Goal: Find specific page/section: Find specific page/section

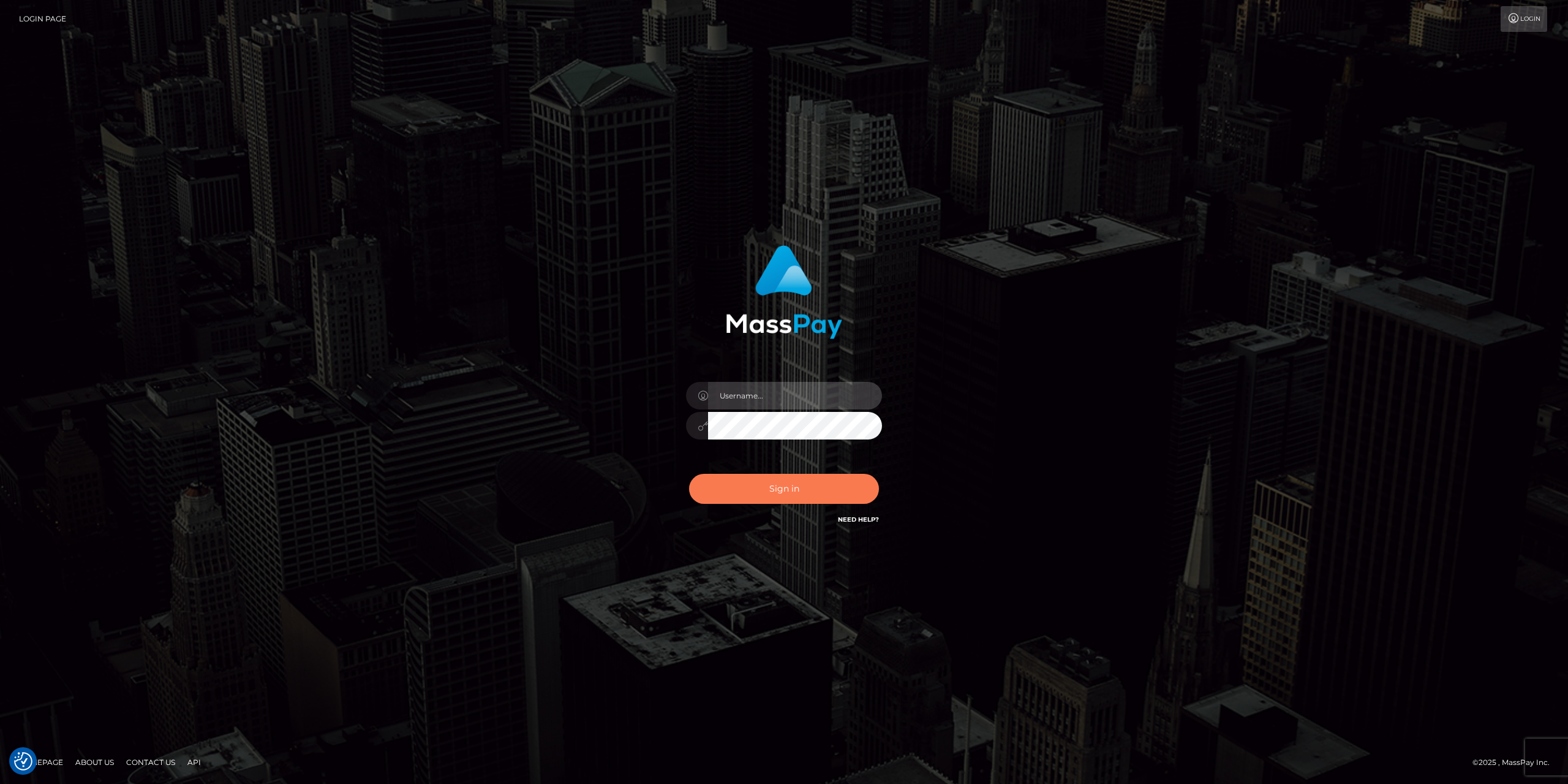
type input "gabriela.monteiro"
click at [779, 485] on button "Sign in" at bounding box center [784, 488] width 190 height 30
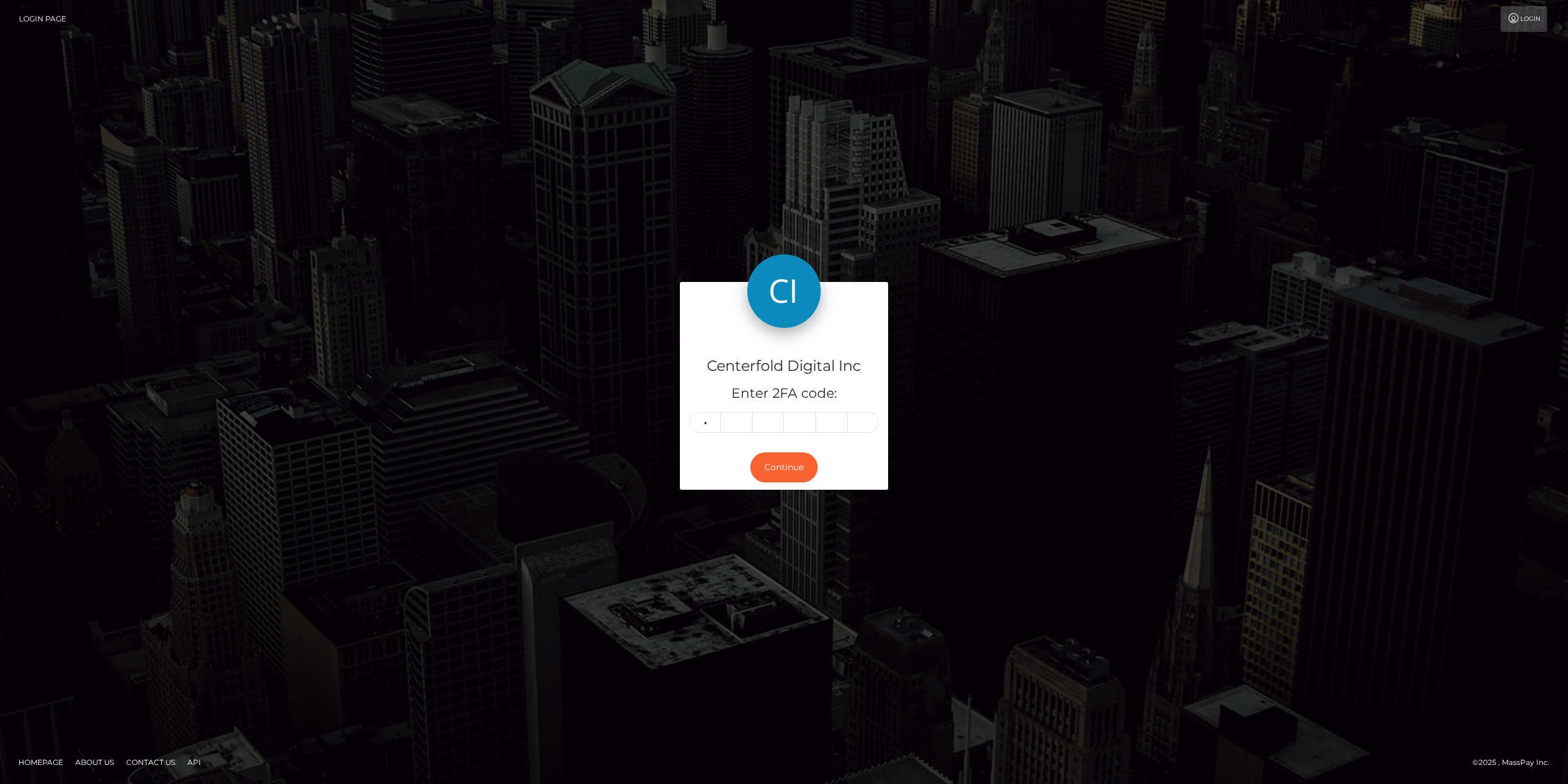
type input "9"
type input "3"
type input "8"
type input "0"
type input "9"
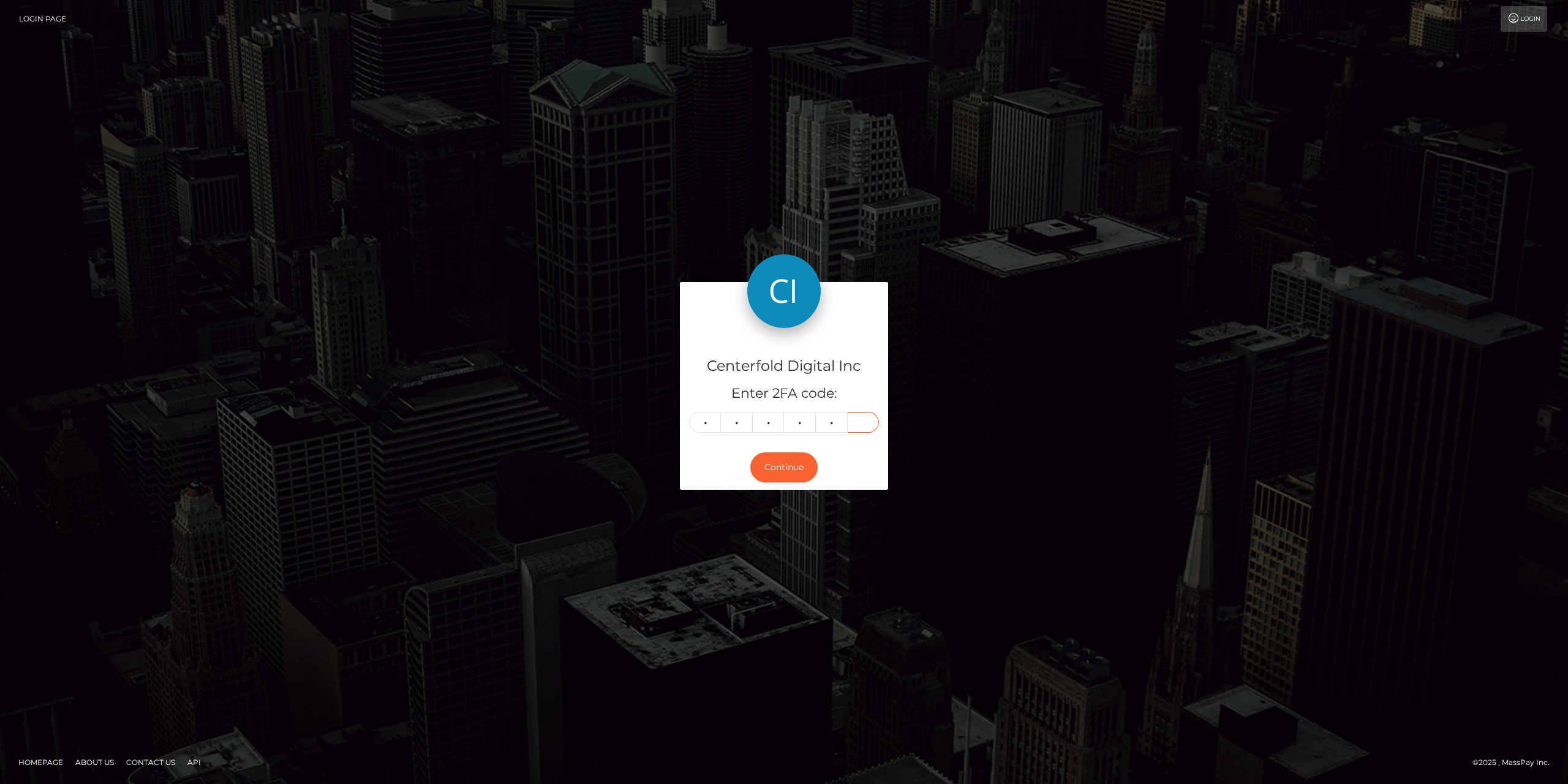
type input "0"
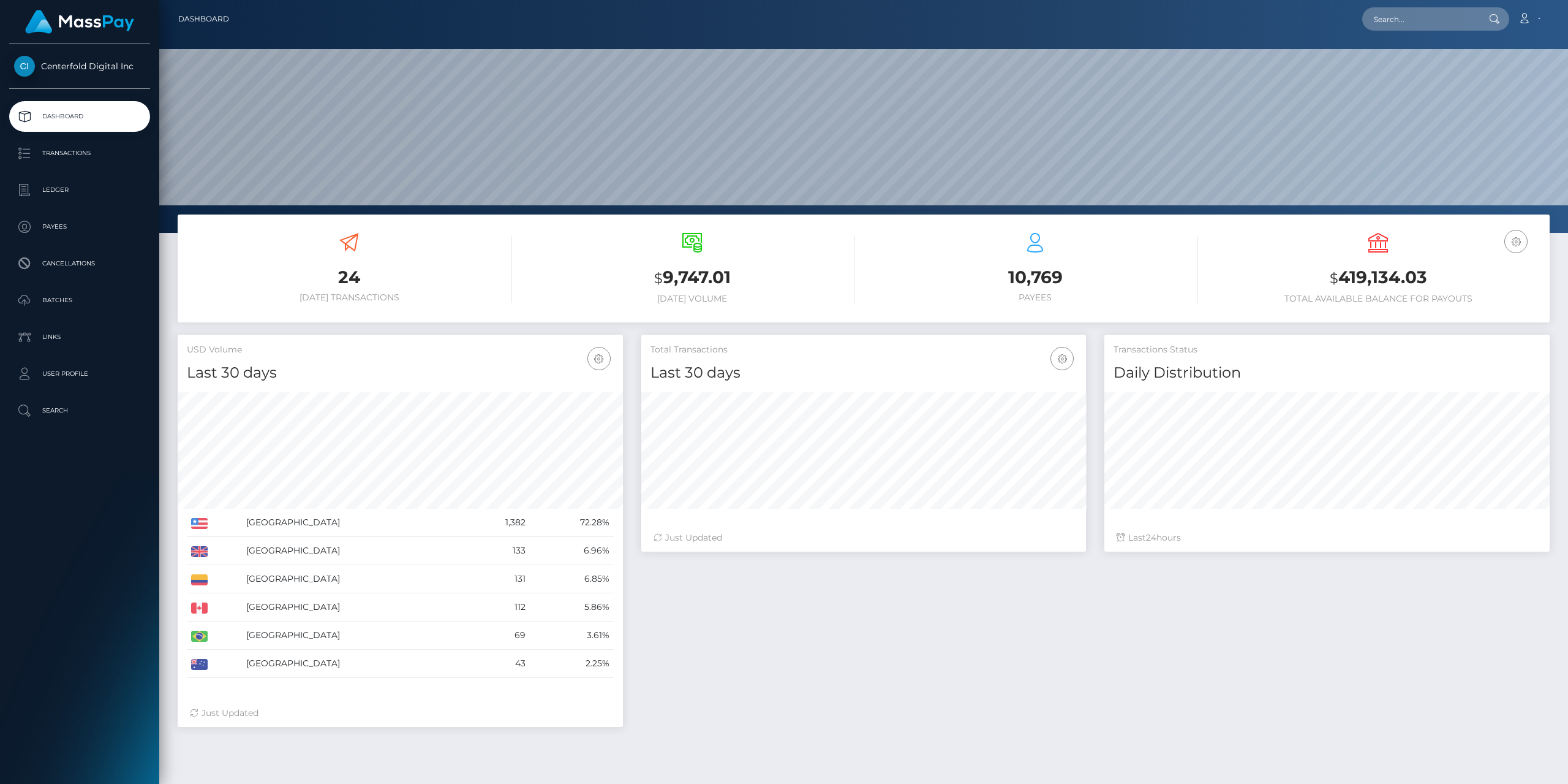
scroll to position [218, 445]
click at [89, 222] on p "Payees" at bounding box center [79, 226] width 131 height 19
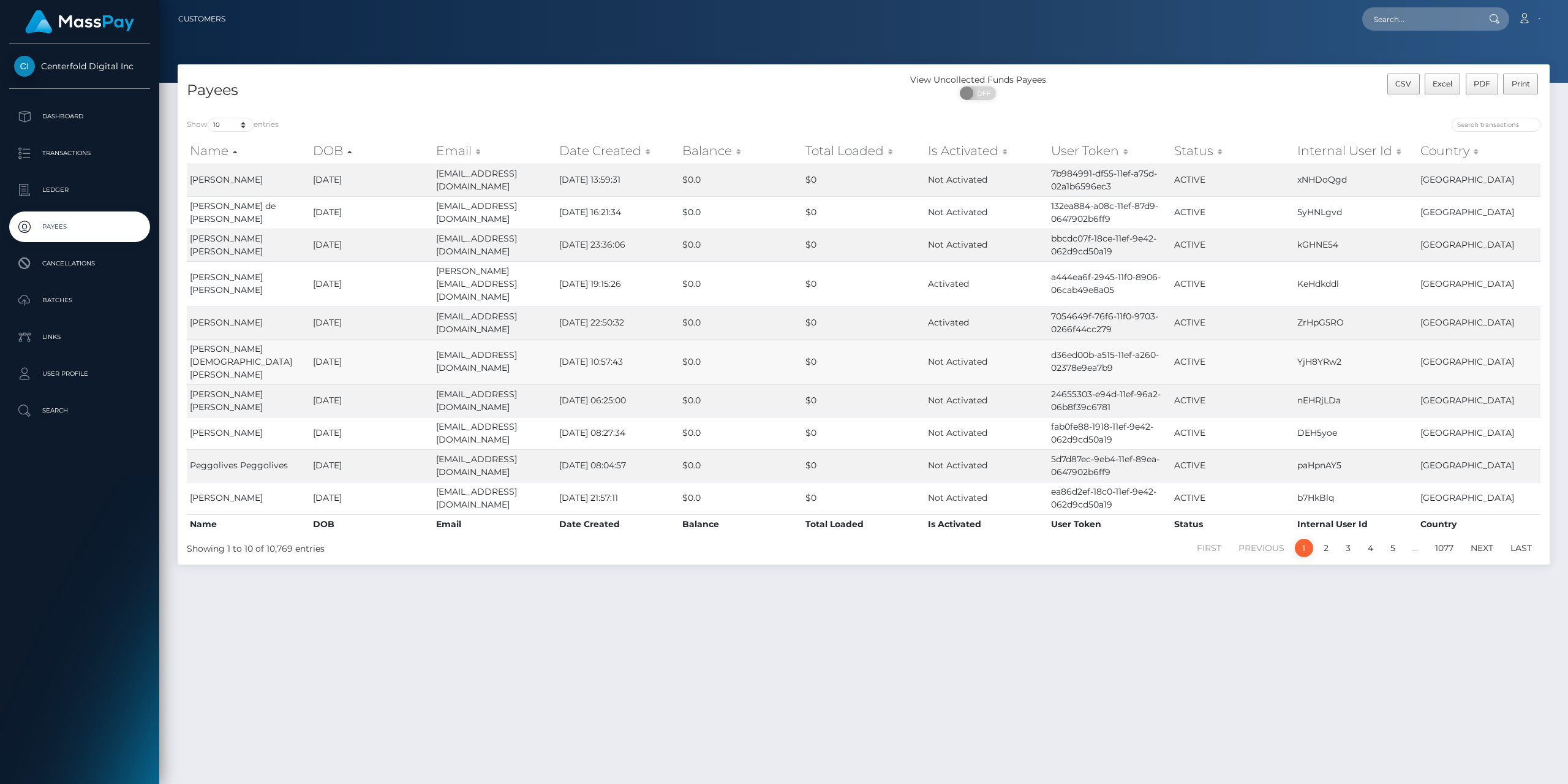
scroll to position [32, 0]
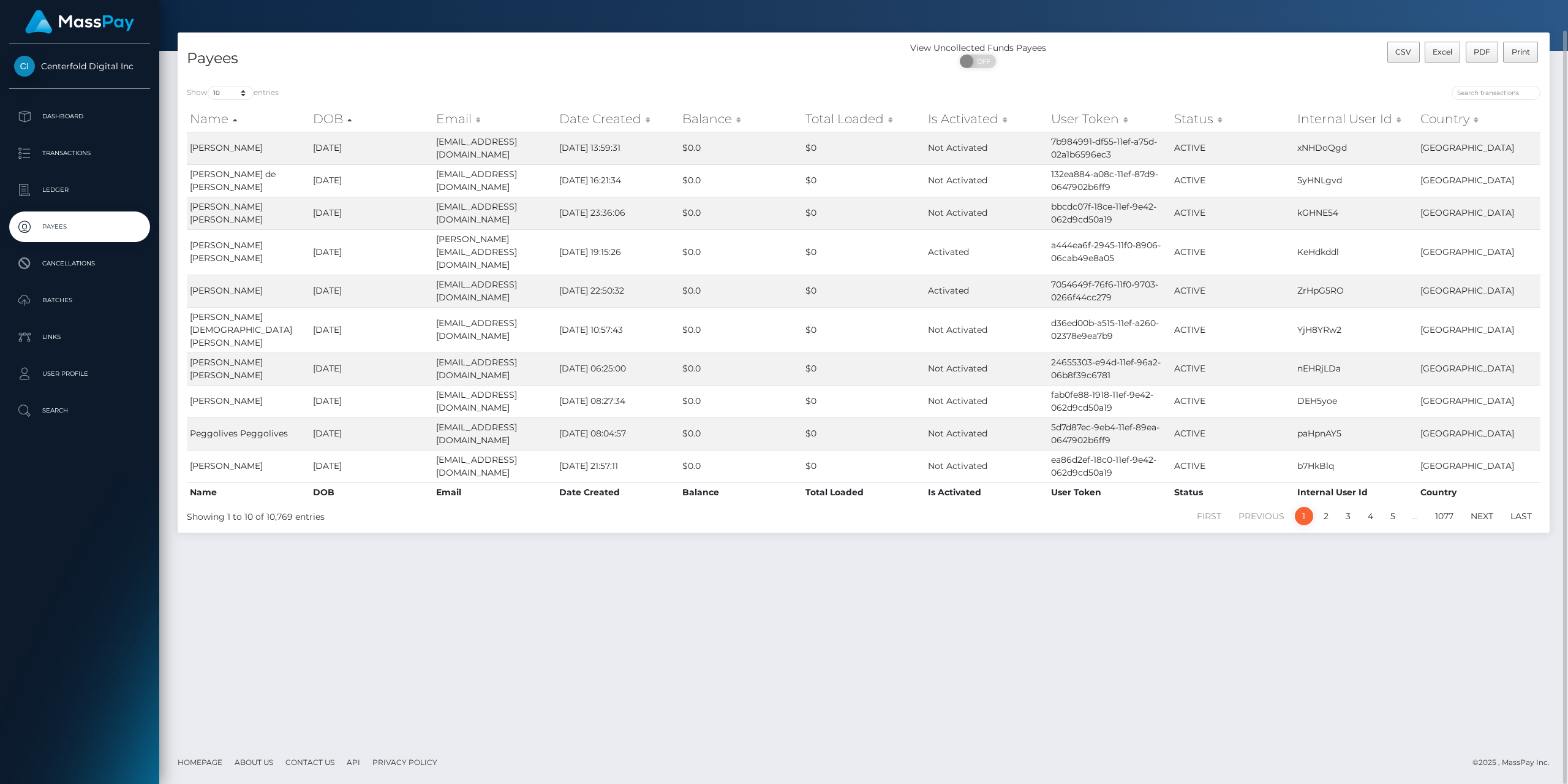
click at [293, 630] on div "Payees View Uncollected Funds Payees ON OFF CSV Excel PDF Print Show 10 25 50 1…" at bounding box center [863, 386] width 1409 height 708
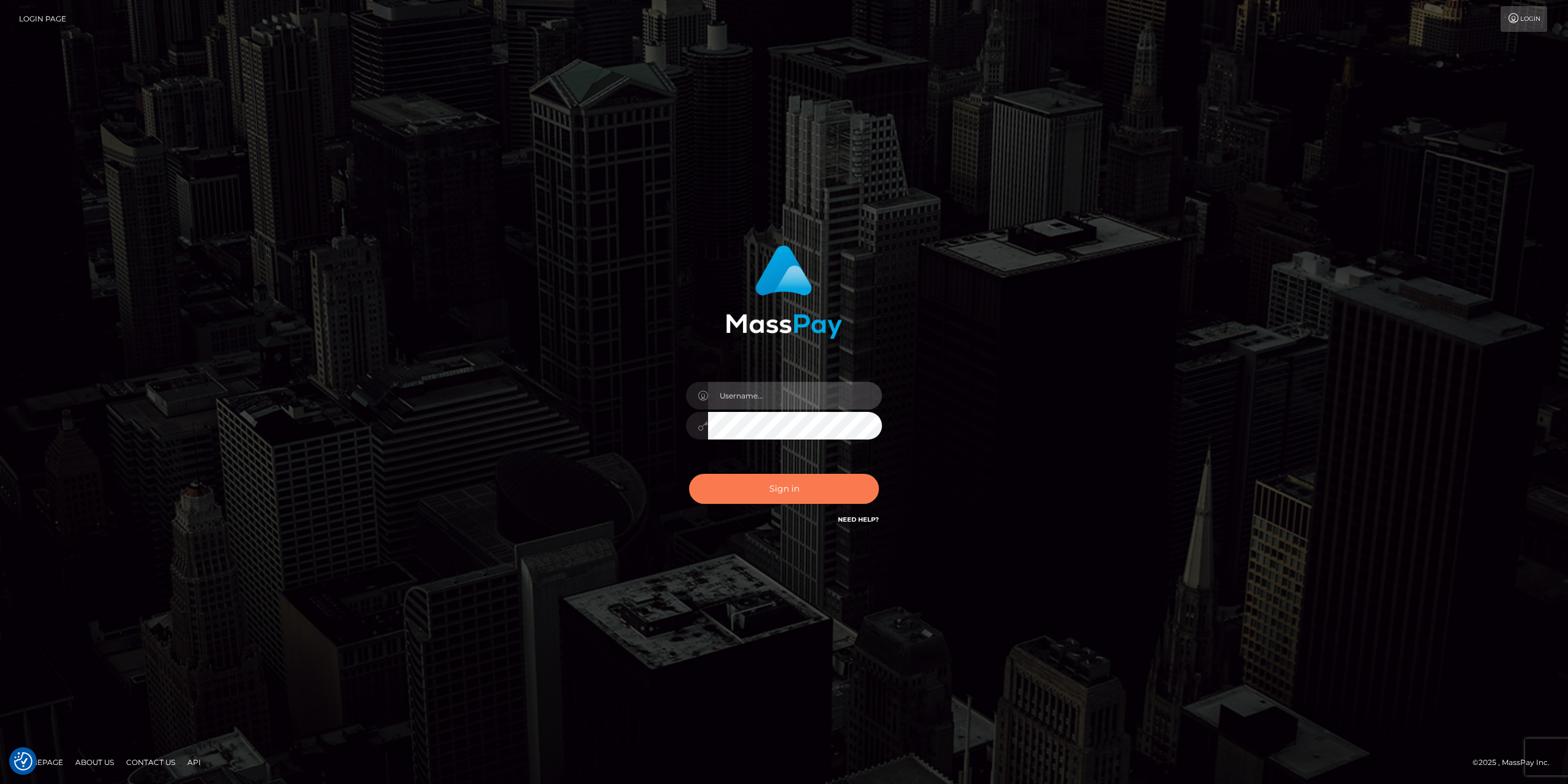
type input "gabriela.monteiro"
click at [765, 492] on button "Sign in" at bounding box center [784, 488] width 190 height 30
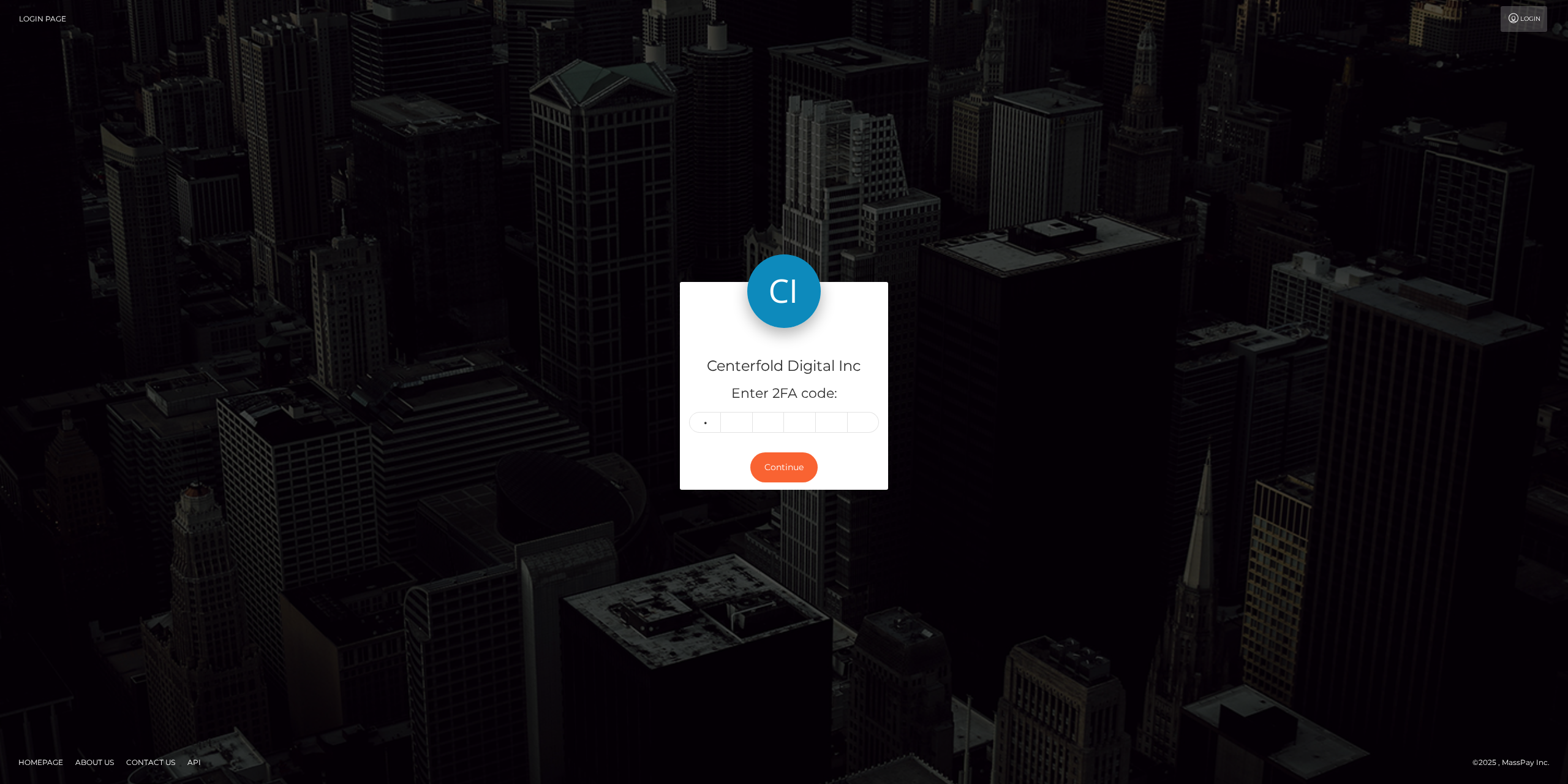
type input "7"
type input "6"
type input "0"
type input "7"
type input "0"
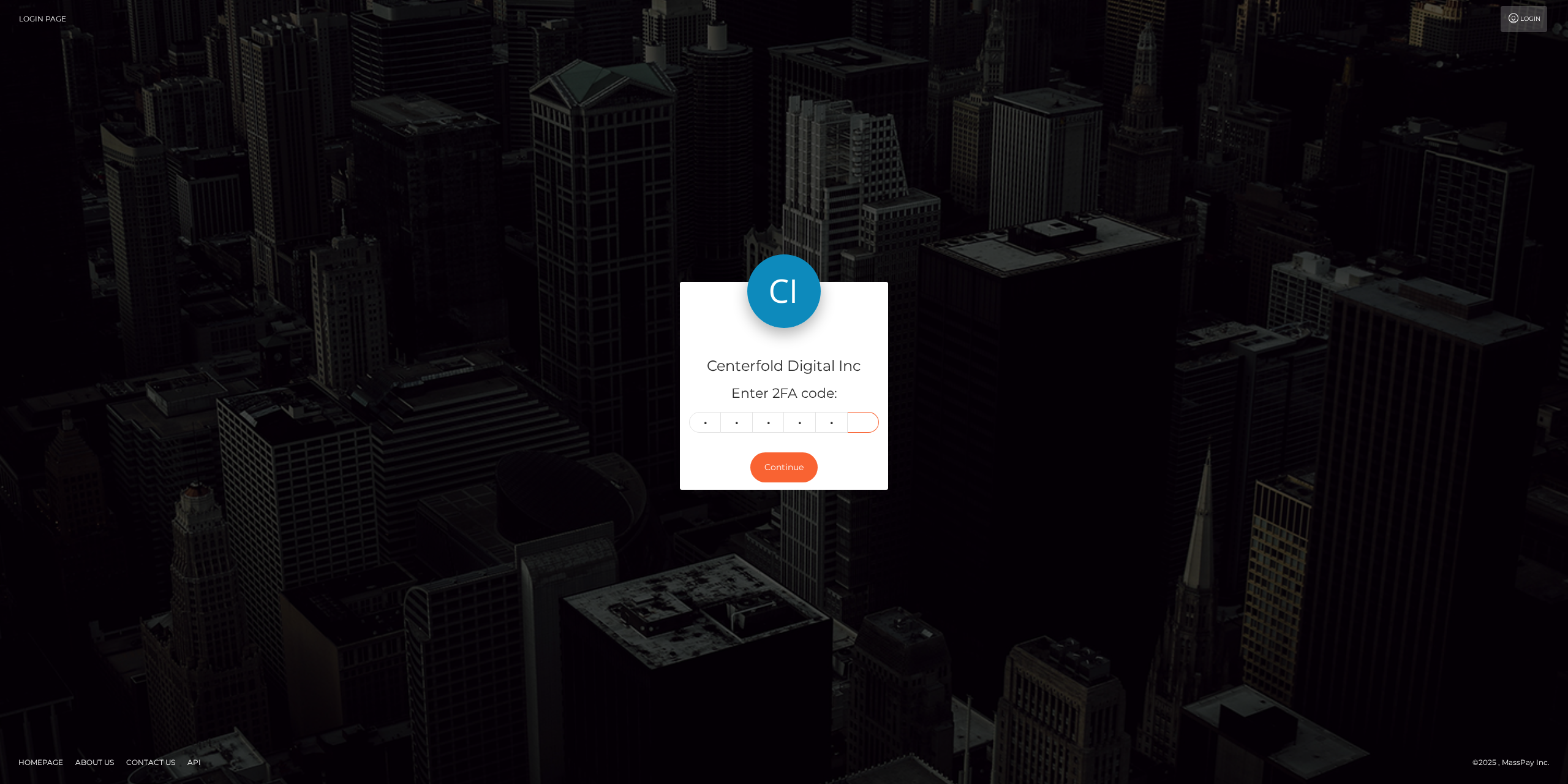
type input "0"
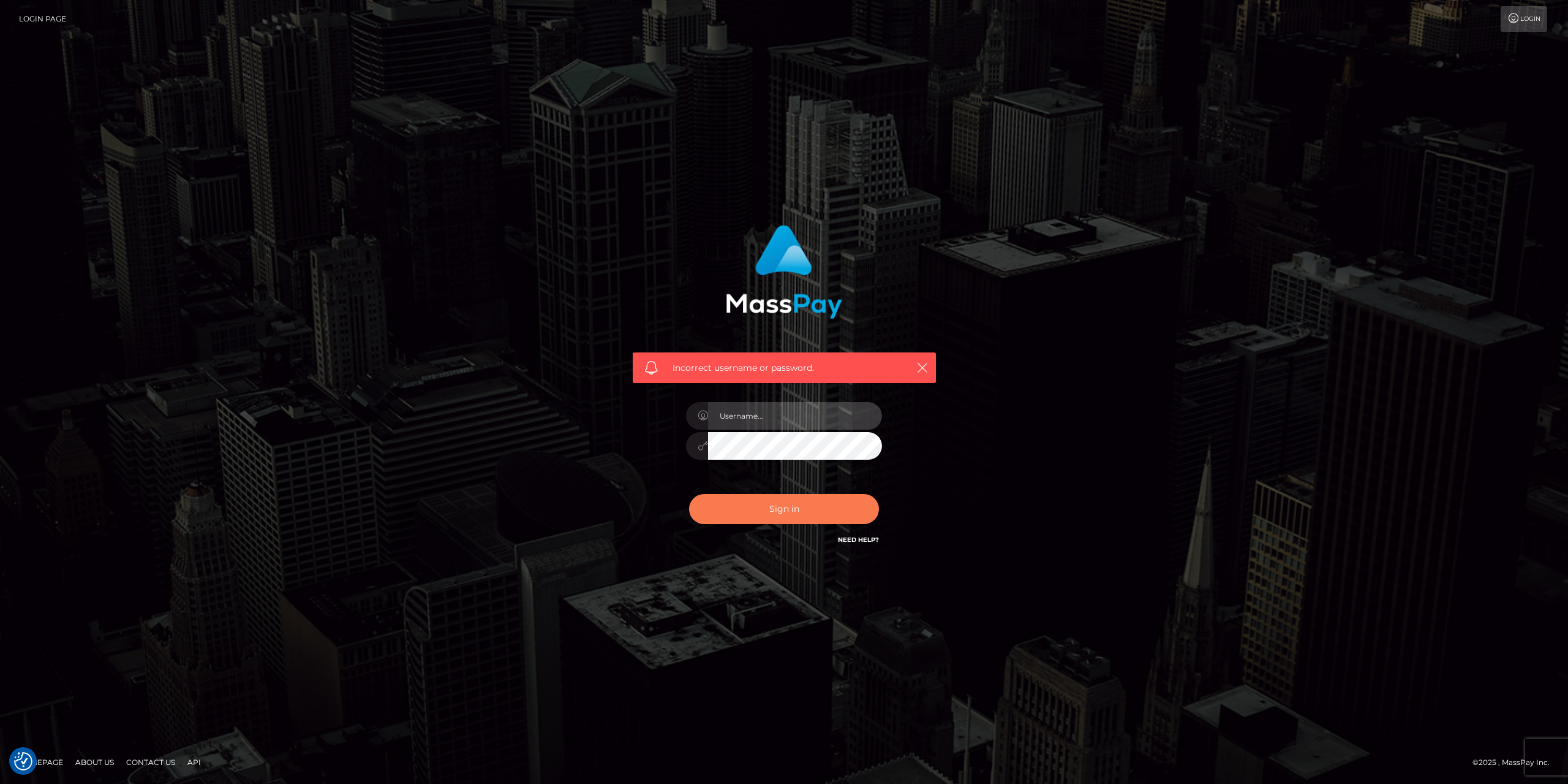
type input "[PERSON_NAME].[PERSON_NAME]"
click at [753, 505] on button "Sign in" at bounding box center [784, 508] width 190 height 30
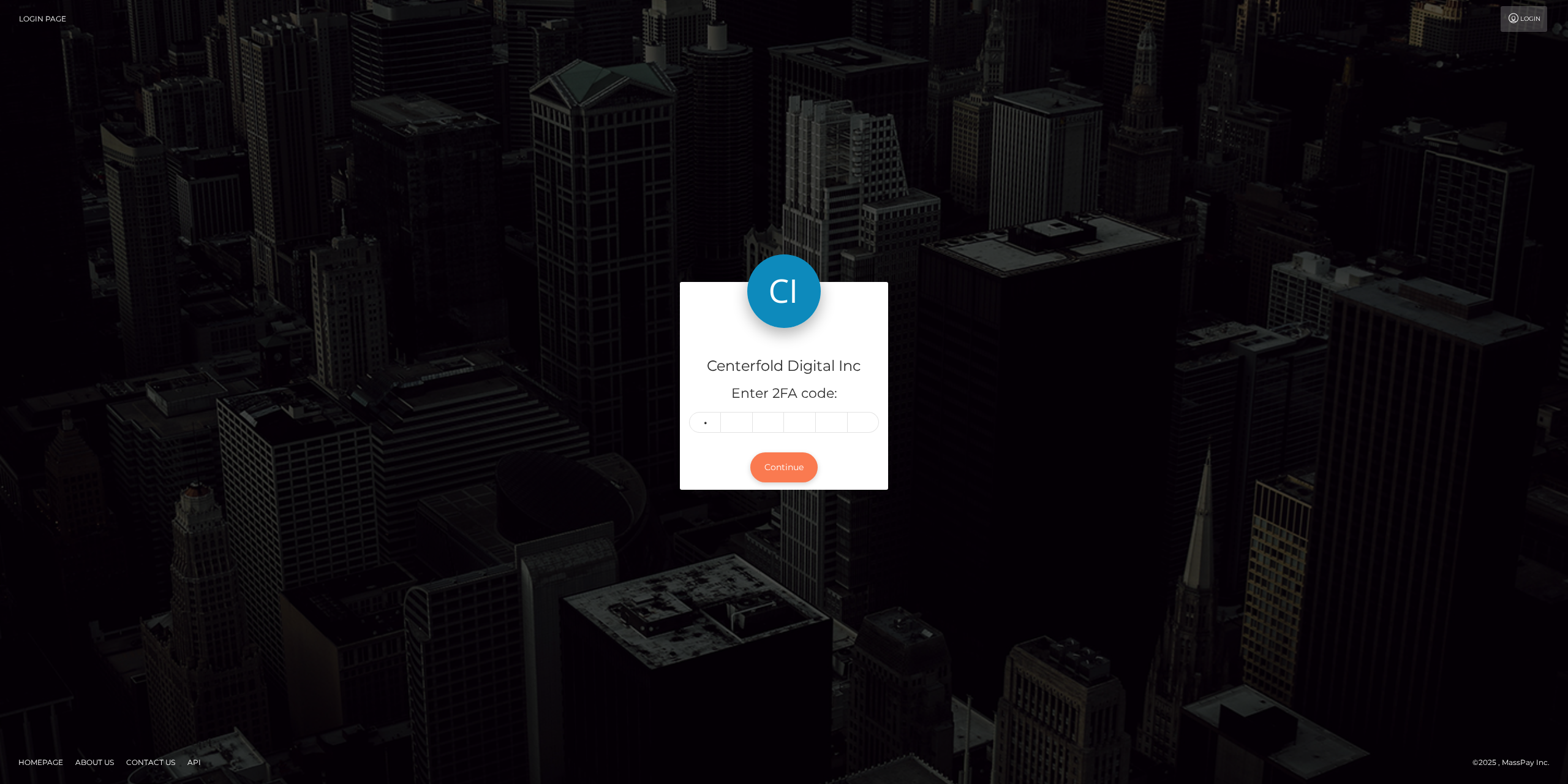
type input "0"
type input "8"
type input "2"
type input "6"
type input "2"
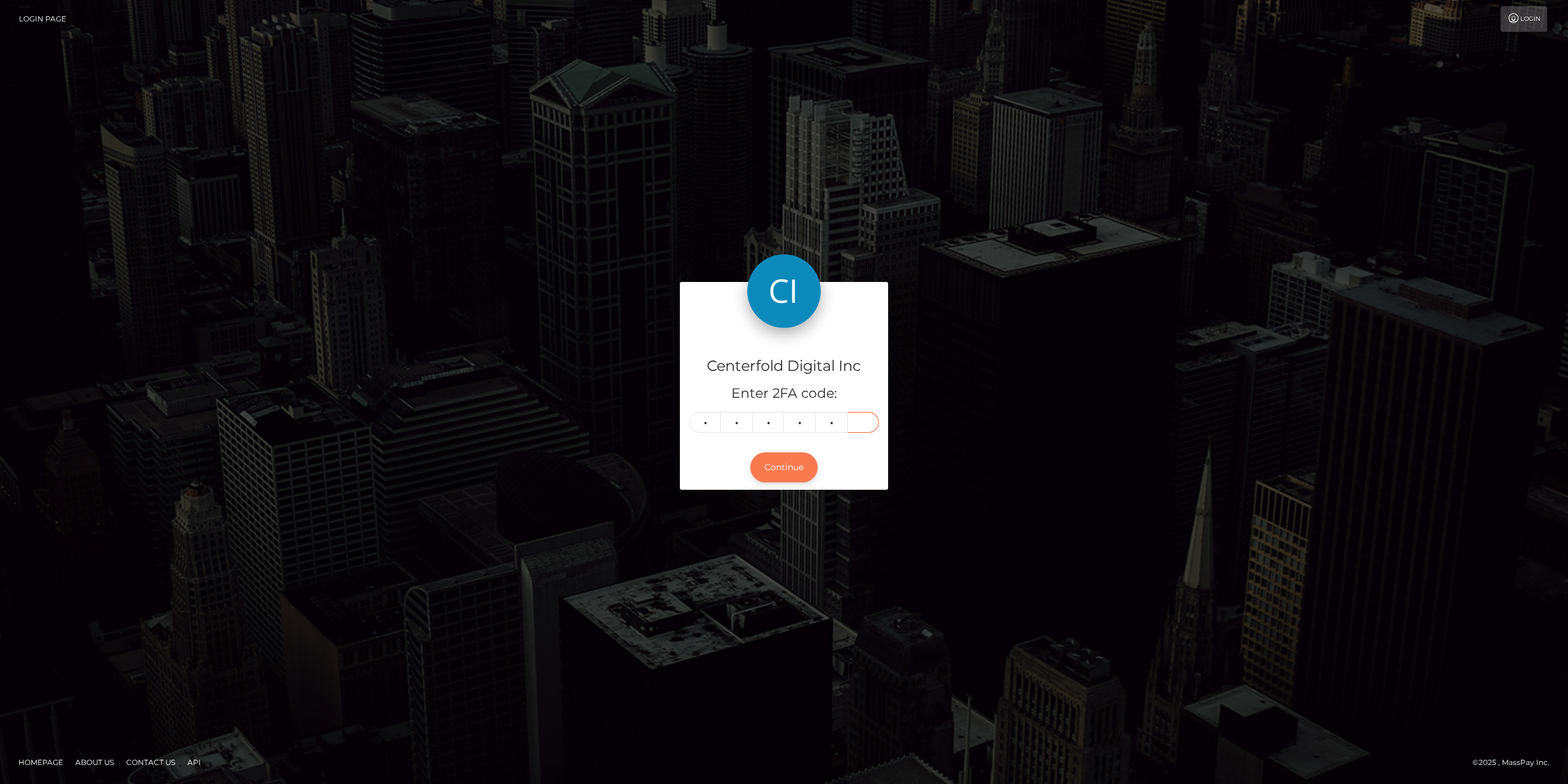
type input "4"
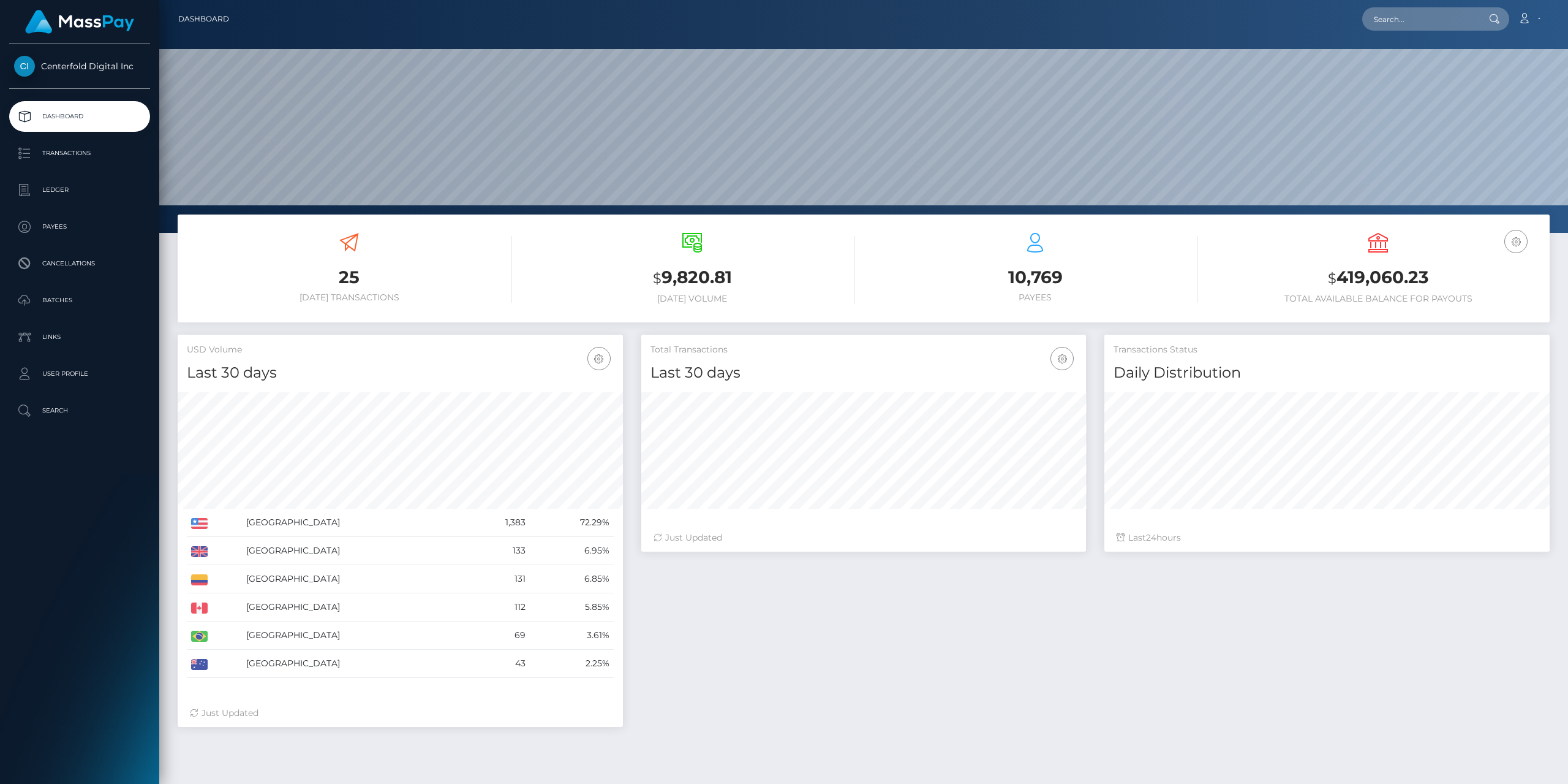
scroll to position [218, 445]
click at [986, 647] on div "Total Transactions Last 30 days Last 30 days Last 60 days Last 90 days 24" at bounding box center [1095, 537] width 927 height 404
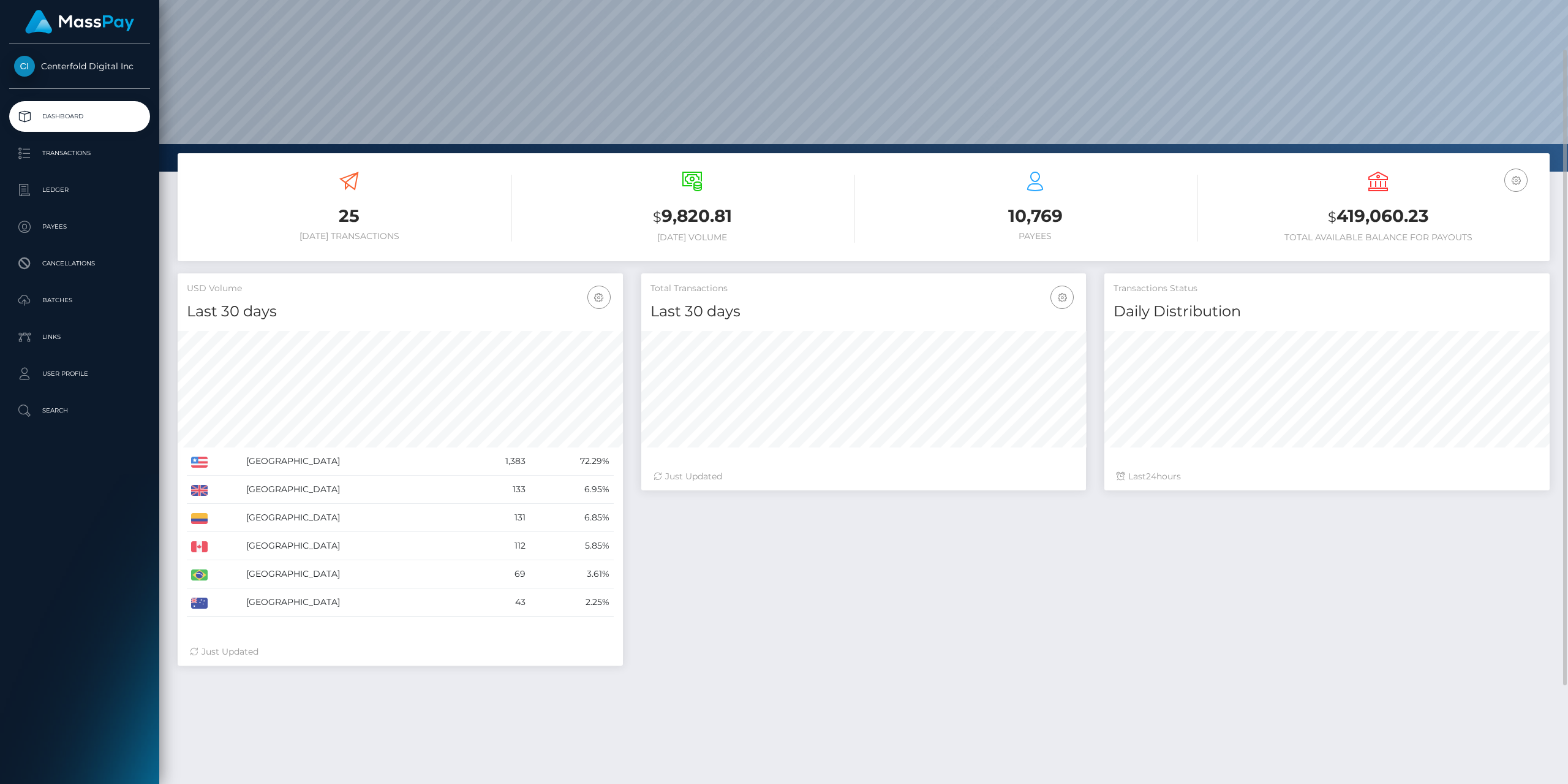
scroll to position [0, 0]
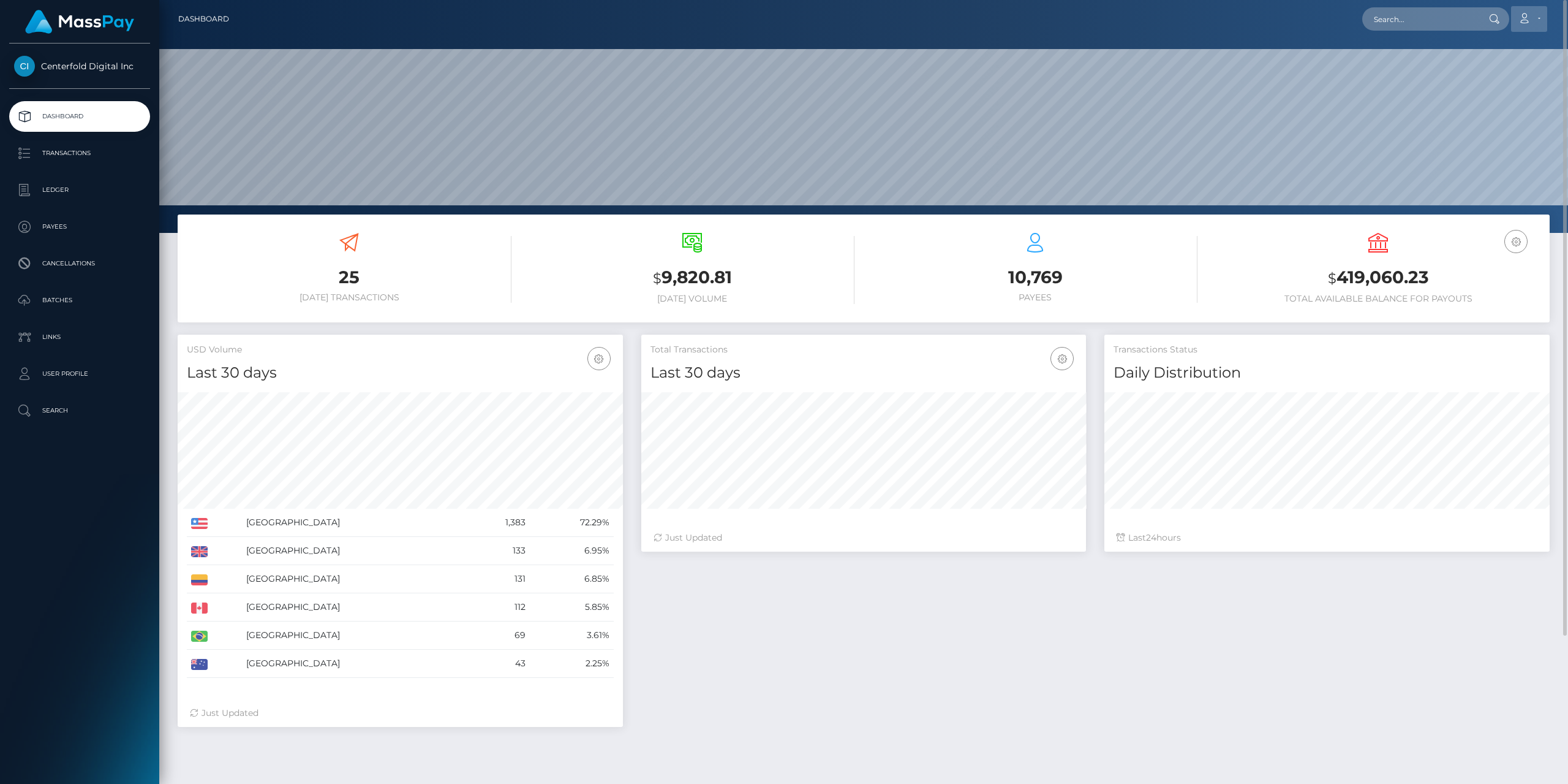
click at [1530, 19] on icon at bounding box center [1525, 19] width 13 height 10
click at [81, 412] on p "Search" at bounding box center [79, 410] width 131 height 19
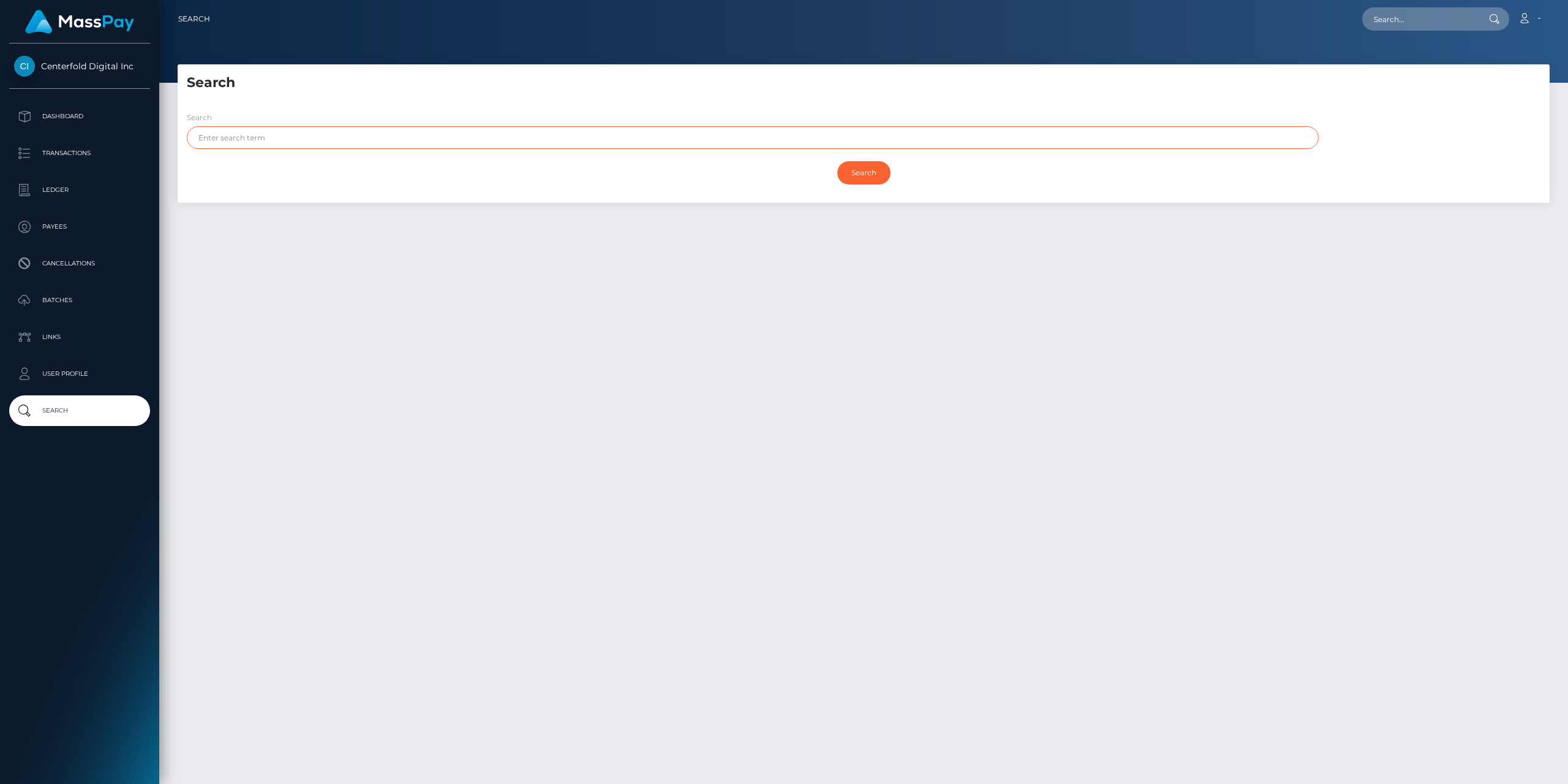
click at [280, 143] on input "text" at bounding box center [752, 138] width 1132 height 23
click at [838, 161] on input "Search" at bounding box center [864, 172] width 53 height 23
type input "tax identity number"
click at [873, 172] on input "Search" at bounding box center [864, 172] width 53 height 23
click at [861, 176] on input "Search" at bounding box center [864, 172] width 53 height 23
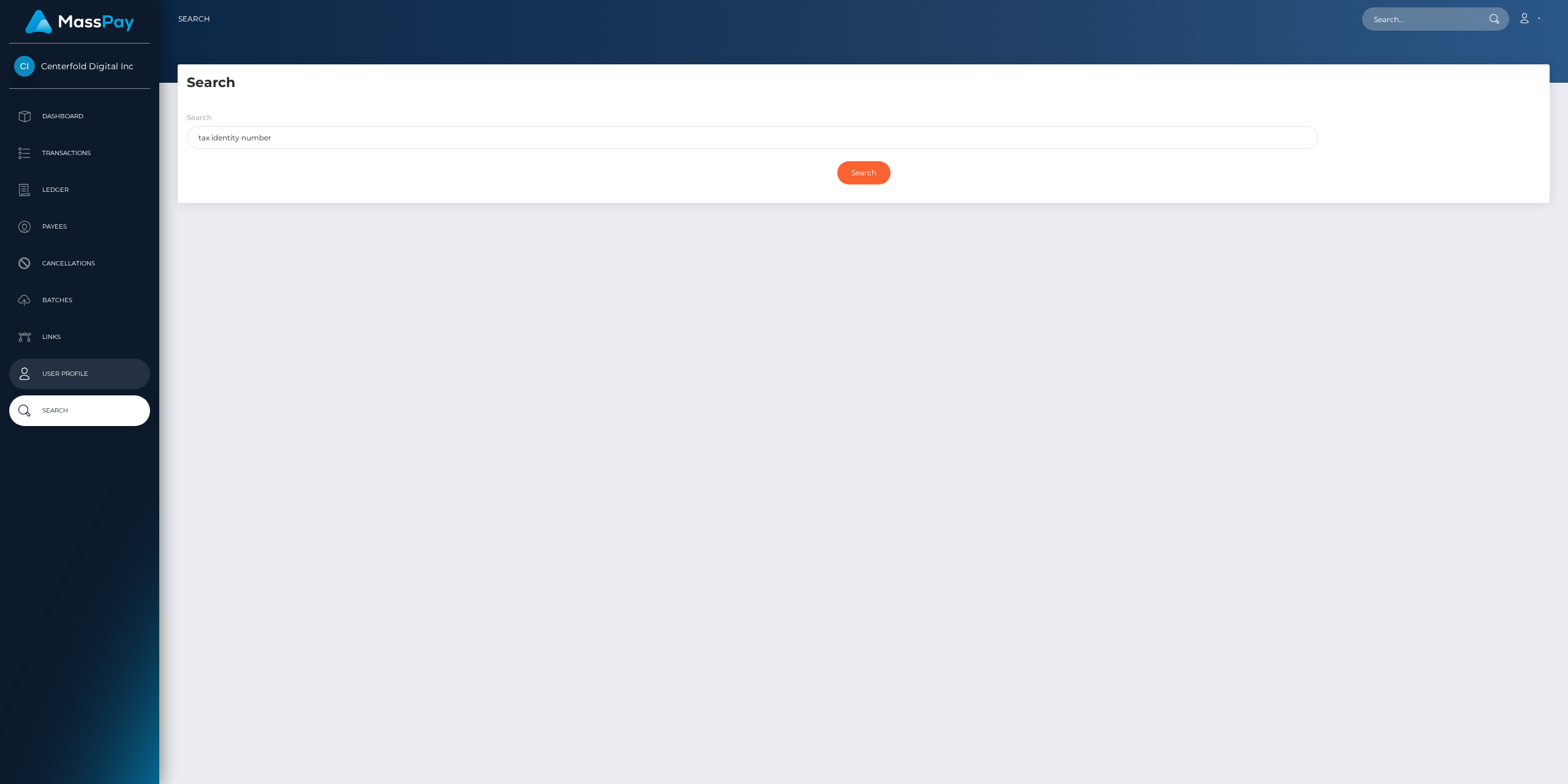
click at [52, 371] on p "User Profile" at bounding box center [79, 374] width 131 height 19
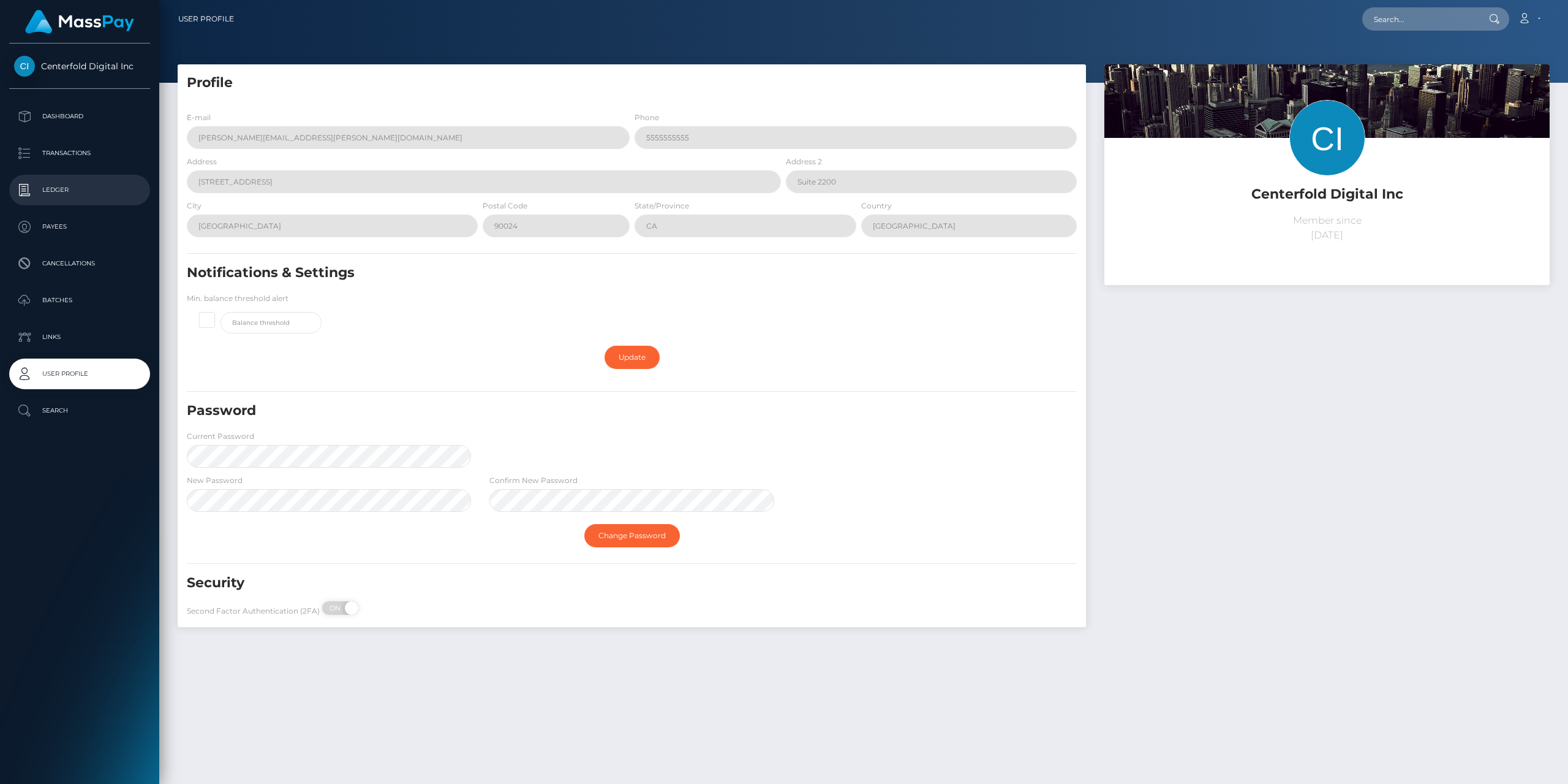
click at [81, 188] on p "Ledger" at bounding box center [79, 189] width 131 height 19
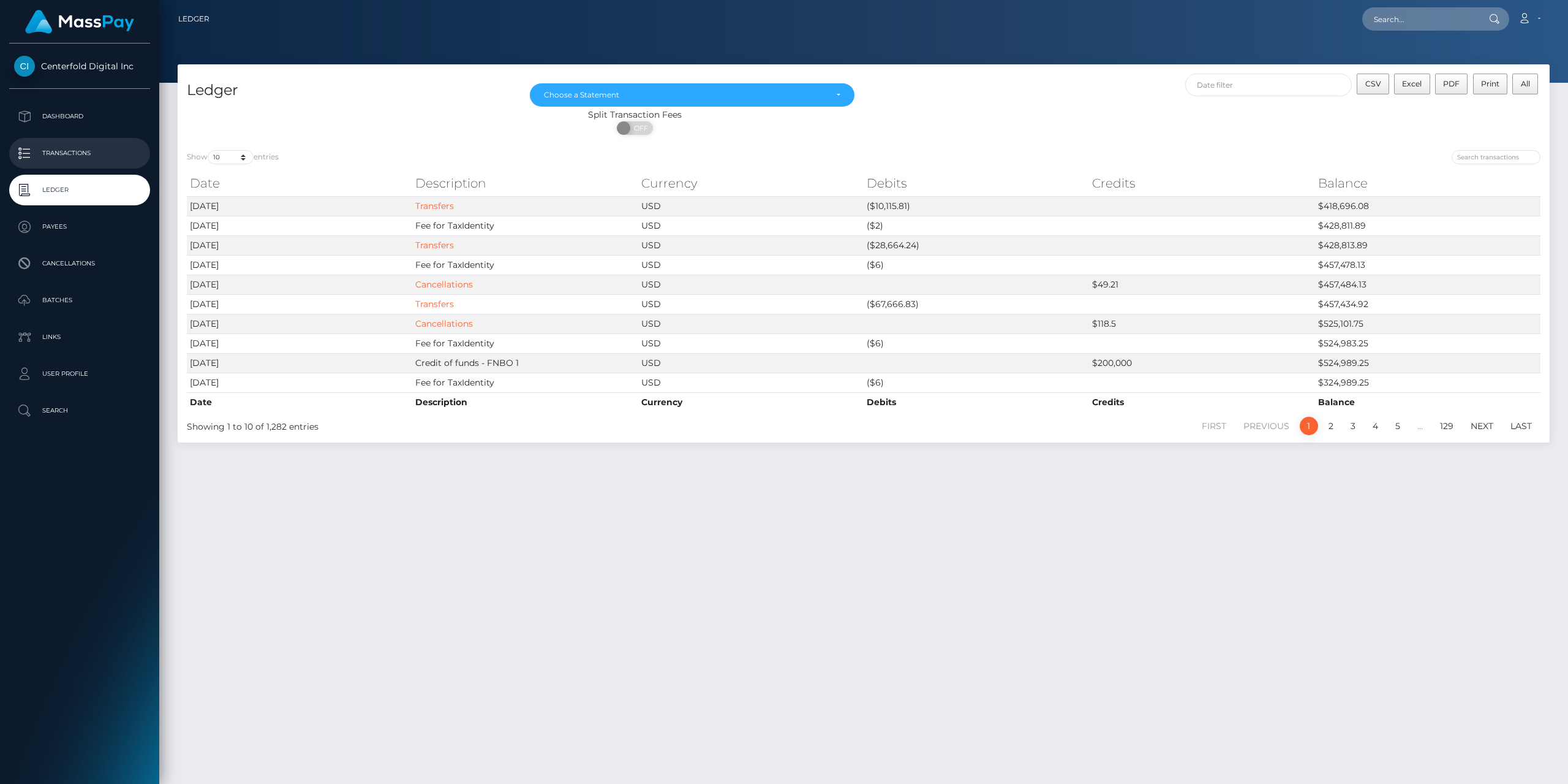
click at [81, 151] on p "Transactions" at bounding box center [79, 153] width 131 height 19
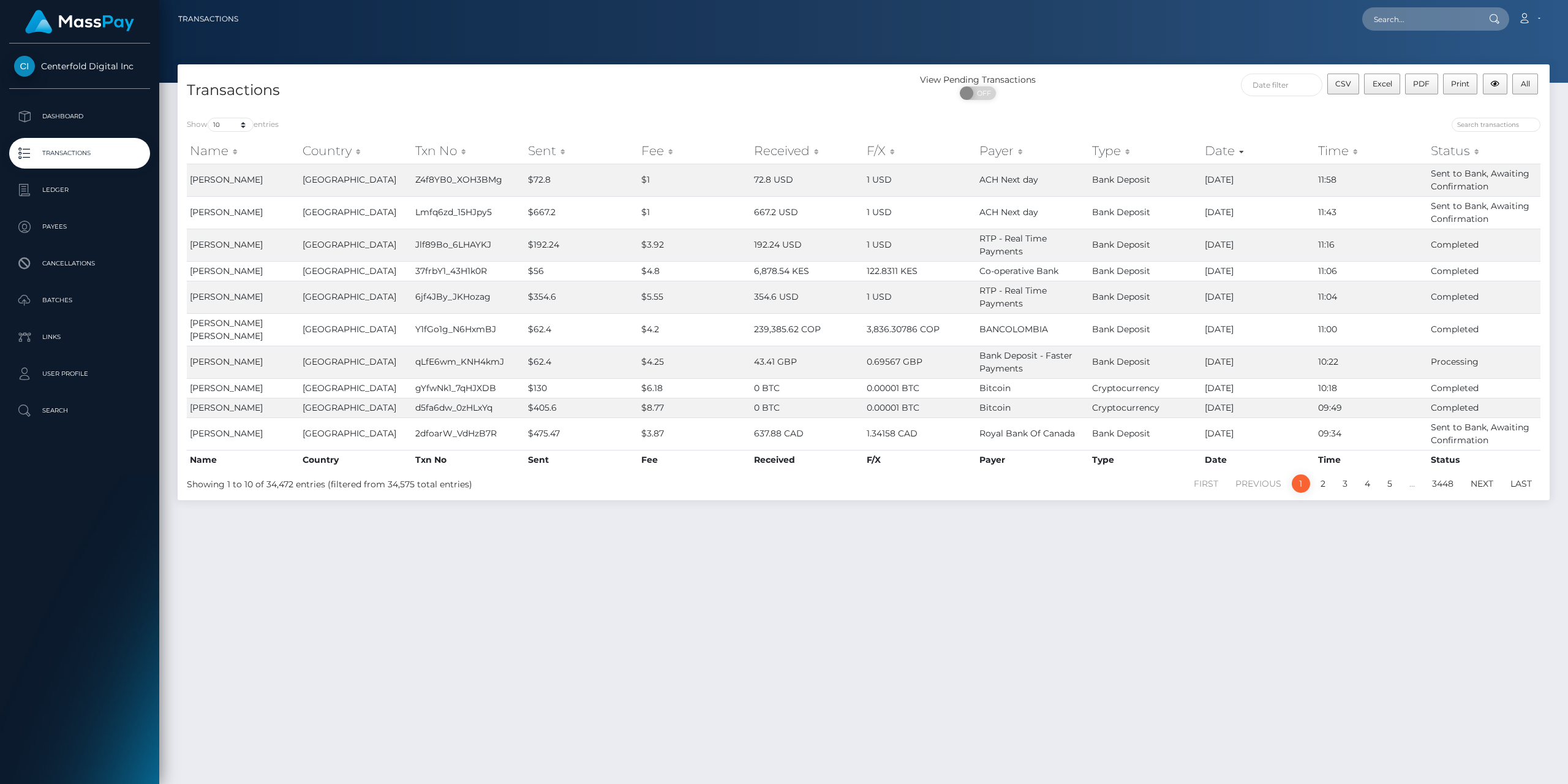
click at [104, 57] on link "Centerfold Digital Inc" at bounding box center [80, 66] width 159 height 21
click at [31, 64] on span "Centerfold Digital Inc" at bounding box center [79, 66] width 141 height 11
click at [1523, 23] on icon at bounding box center [1525, 19] width 13 height 10
click at [1157, 62] on div at bounding box center [863, 41] width 1409 height 83
click at [60, 57] on link "Centerfold Digital Inc" at bounding box center [80, 66] width 159 height 21
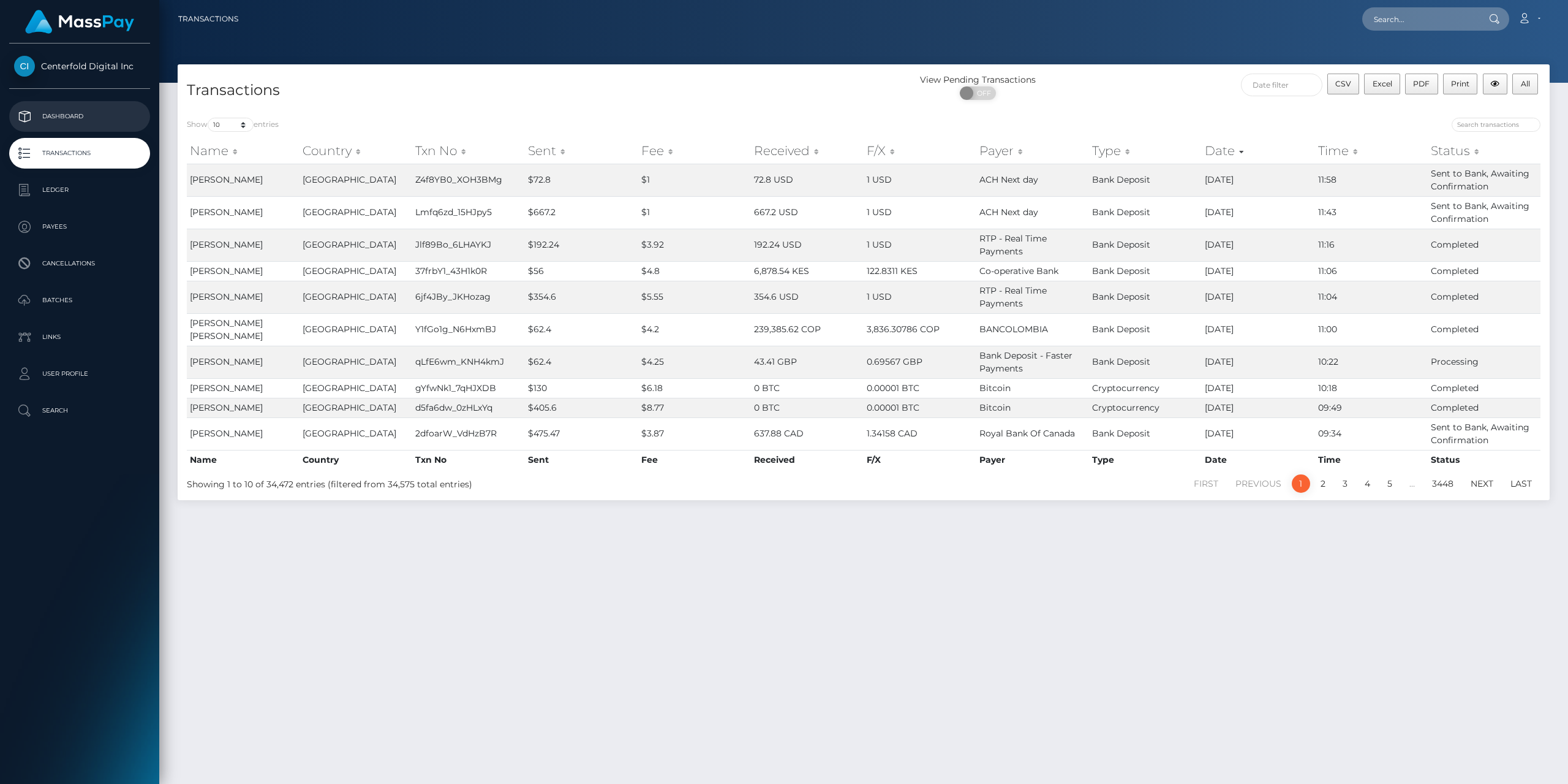
click at [59, 115] on p "Dashboard" at bounding box center [79, 116] width 131 height 19
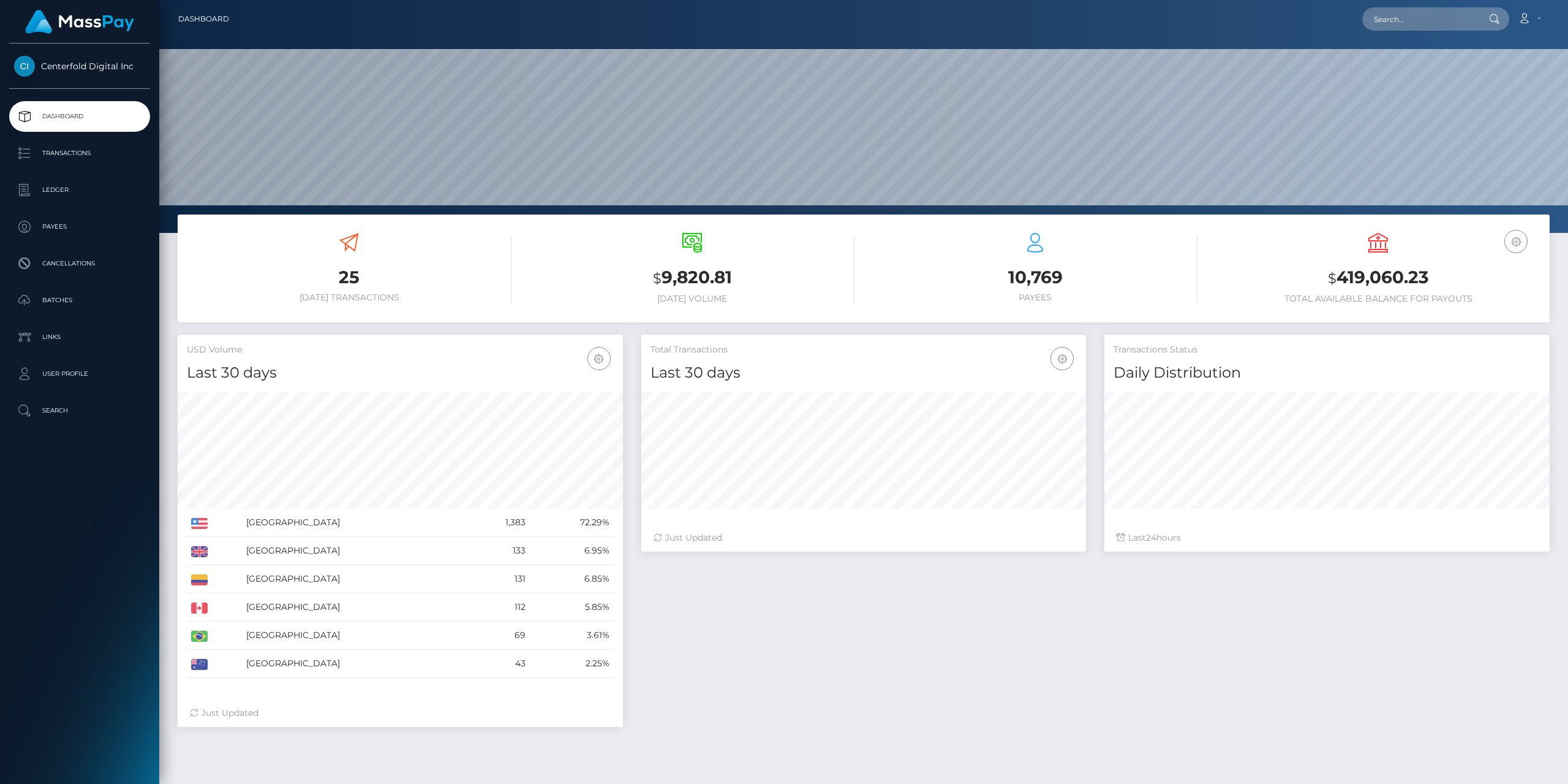
scroll to position [218, 445]
click at [1525, 19] on icon at bounding box center [1525, 19] width 13 height 10
